Goal: Information Seeking & Learning: Learn about a topic

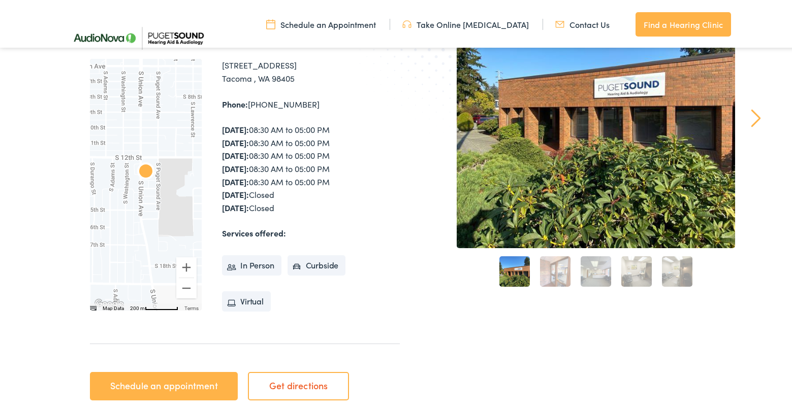
scroll to position [203, 0]
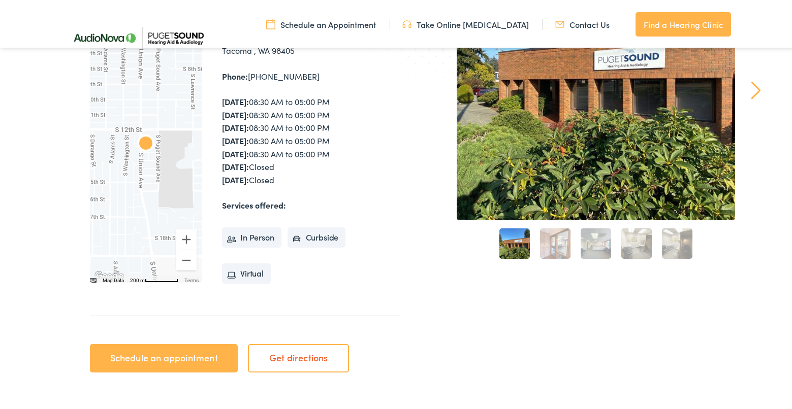
click at [597, 242] on link "3" at bounding box center [596, 242] width 30 height 30
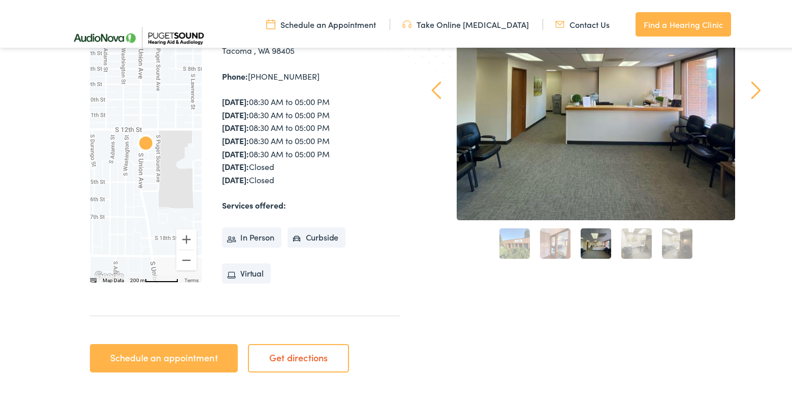
click at [622, 239] on link "4" at bounding box center [636, 242] width 30 height 30
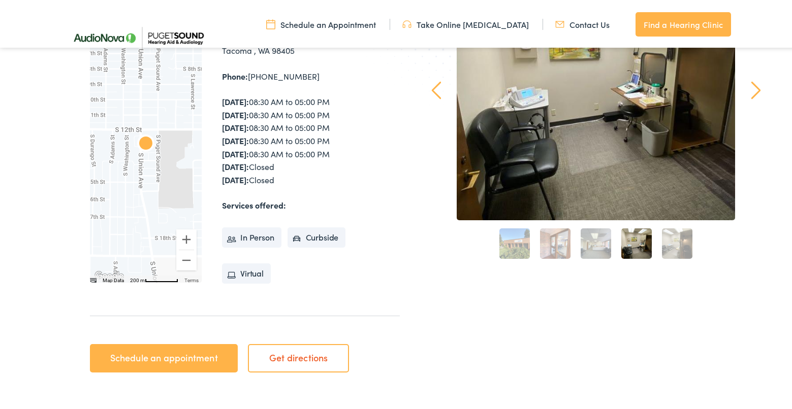
click at [662, 241] on link "5" at bounding box center [677, 242] width 30 height 30
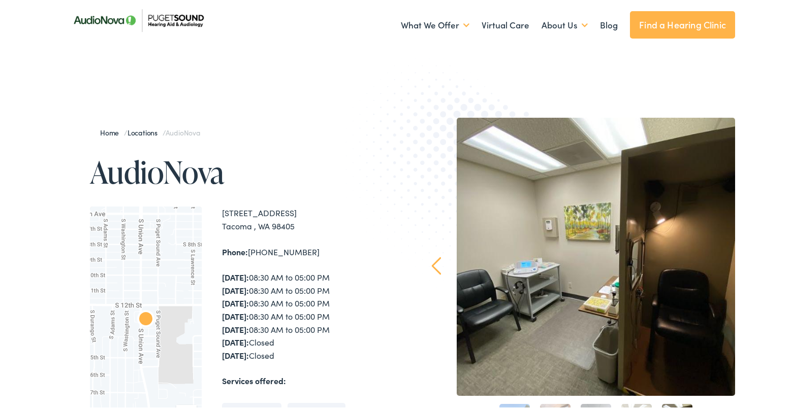
scroll to position [0, 0]
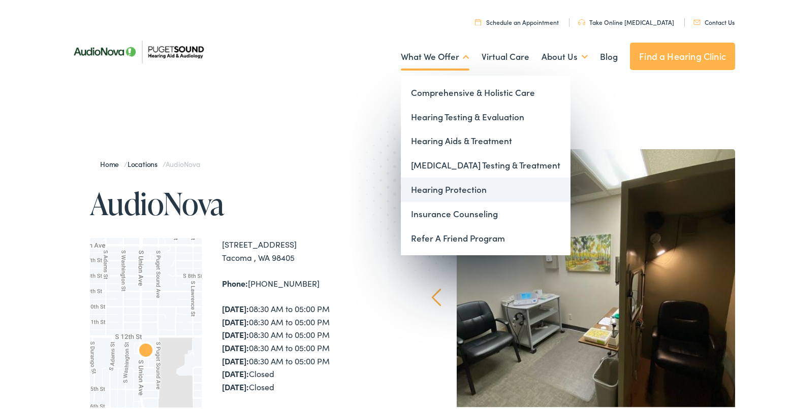
click at [446, 194] on link "Hearing Protection" at bounding box center [486, 188] width 170 height 24
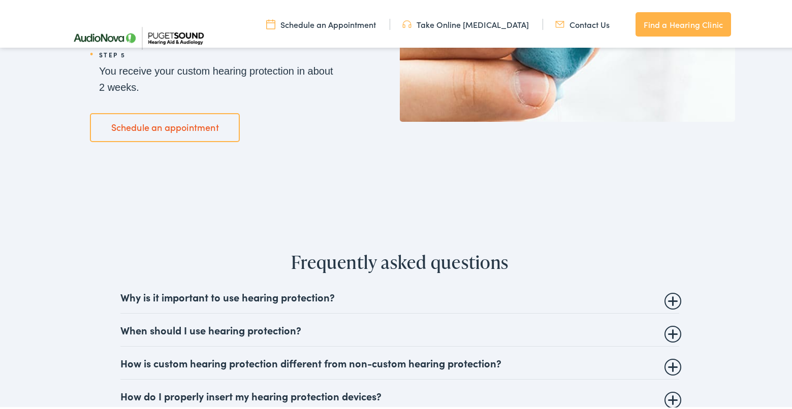
scroll to position [1727, 0]
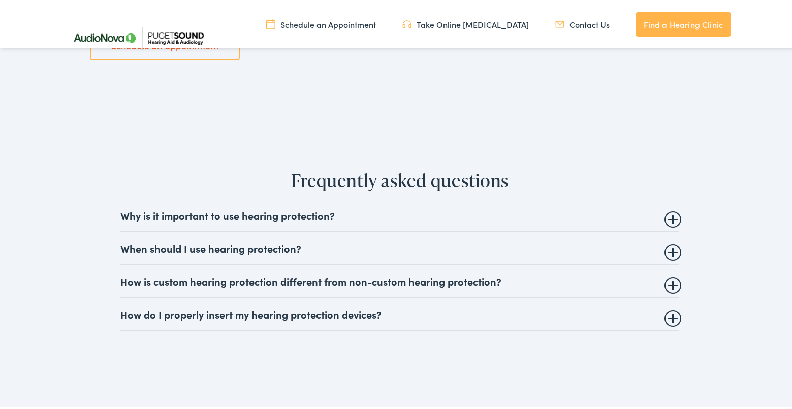
click at [561, 281] on summary "How is custom hearing protection different from non-custom hearing protection?" at bounding box center [399, 279] width 559 height 12
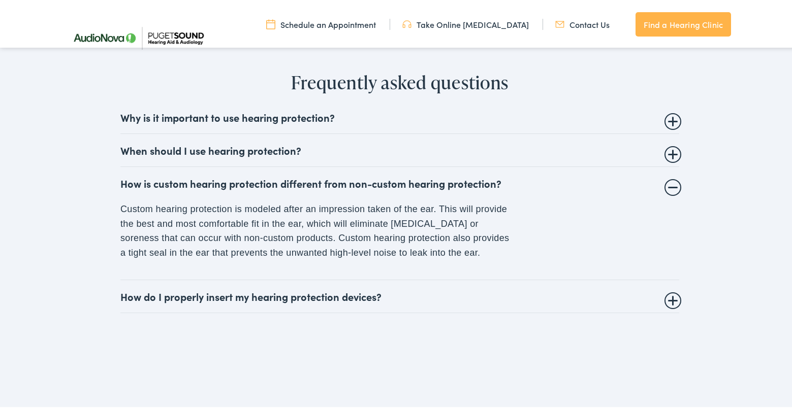
scroll to position [1829, 0]
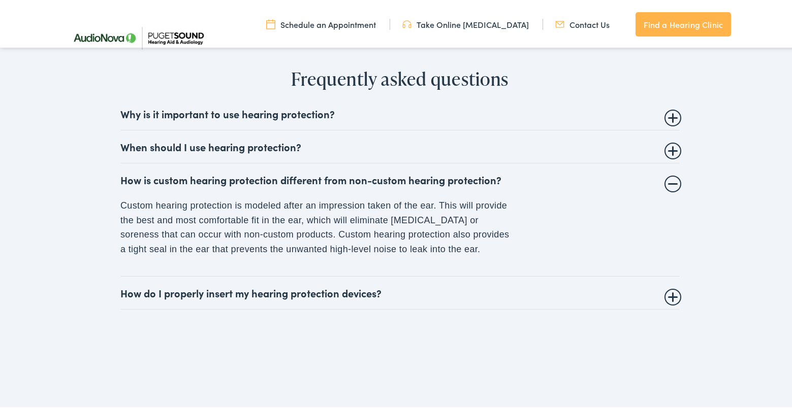
click at [561, 281] on details "How do I properly insert my hearing protection devices? Some hearing protection…" at bounding box center [399, 291] width 559 height 33
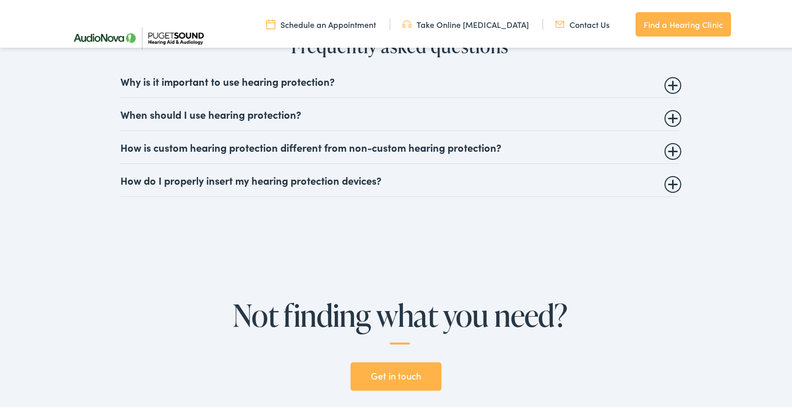
scroll to position [1879, 0]
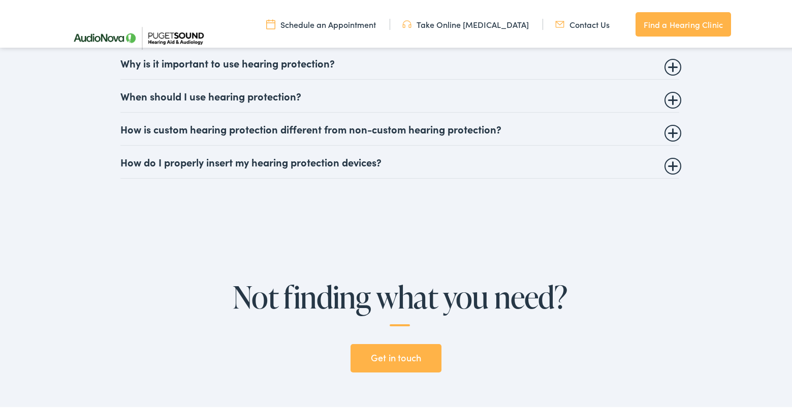
click at [434, 159] on summary "How do I properly insert my hearing protection devices?" at bounding box center [399, 160] width 559 height 12
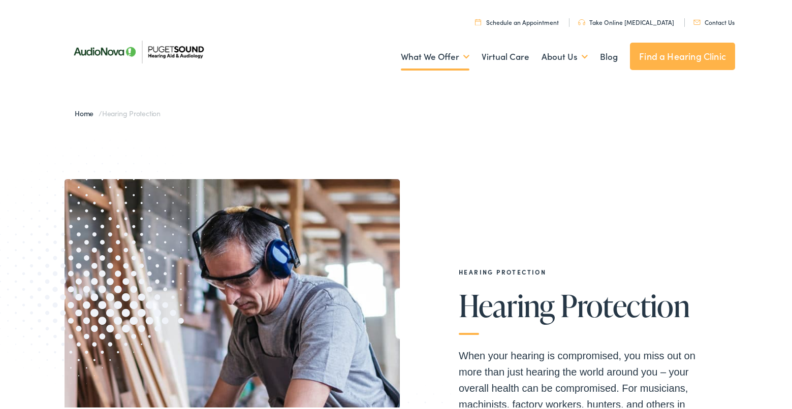
scroll to position [254, 0]
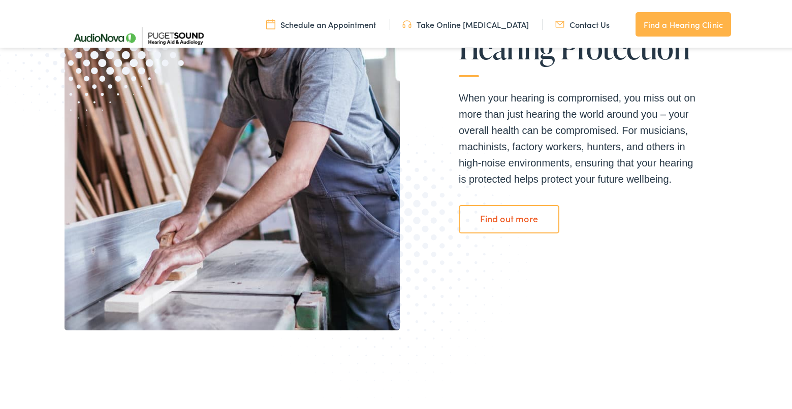
click at [490, 217] on link "Find out more" at bounding box center [509, 217] width 101 height 28
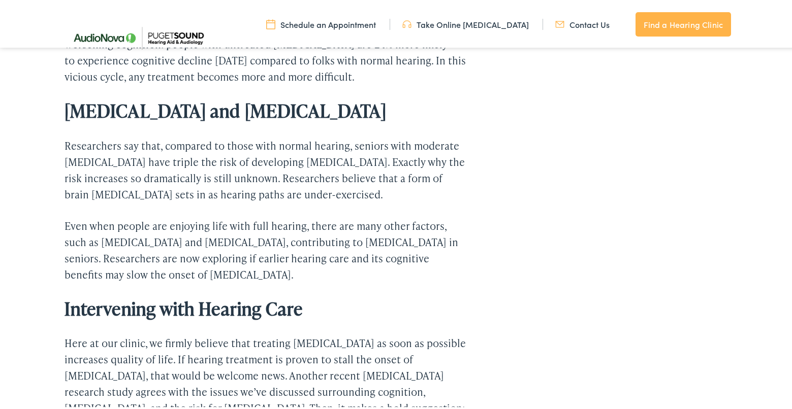
scroll to position [2235, 0]
